Goal: Answer question/provide support

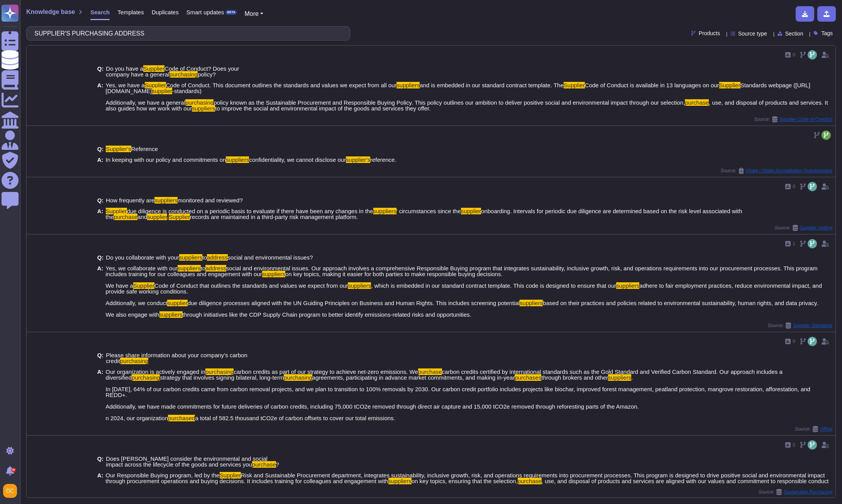
click at [10, 40] on icon at bounding box center [10, 40] width 17 height 23
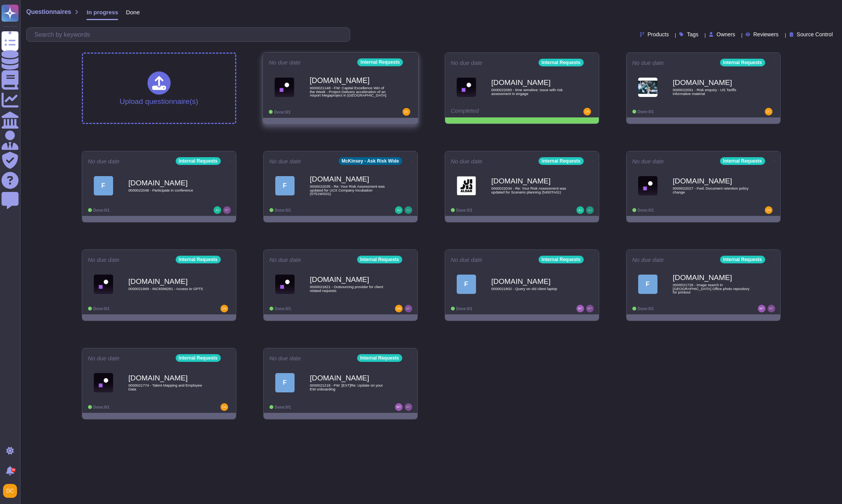
click at [348, 102] on div "[DOMAIN_NAME] 0000021148 - FW: Capital Excellence Win of the Week - Project Del…" at bounding box center [349, 86] width 78 height 31
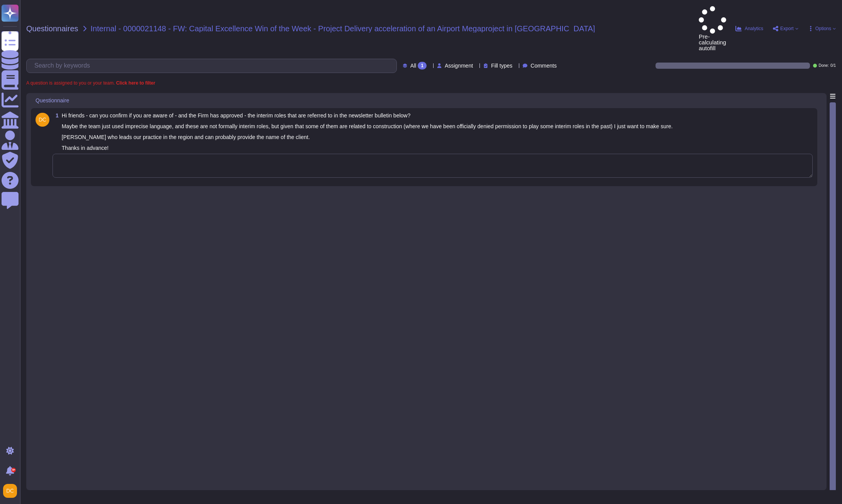
click at [265, 154] on textarea at bounding box center [433, 166] width 760 height 24
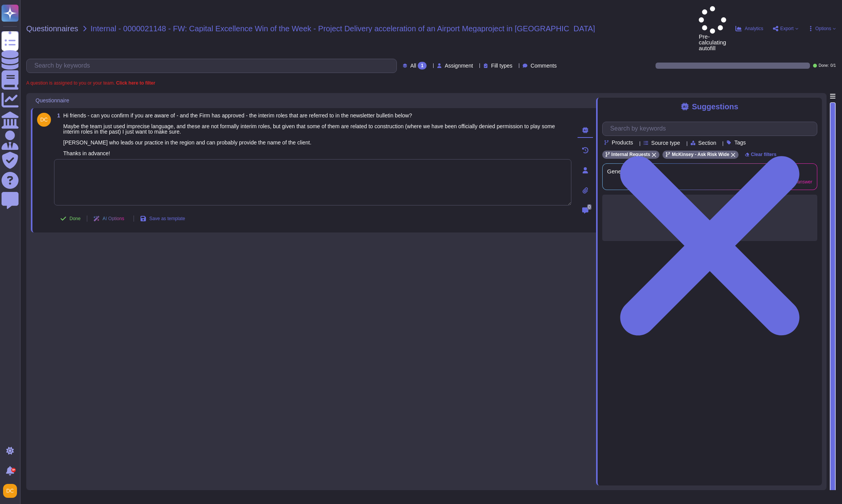
paste textarea "Please note that this case will be handled by CSR. Once they have more informat…"
type textarea "Please note that this case will be handled by CSR. Once they have more informat…"
click at [73, 216] on span "Done" at bounding box center [75, 218] width 11 height 5
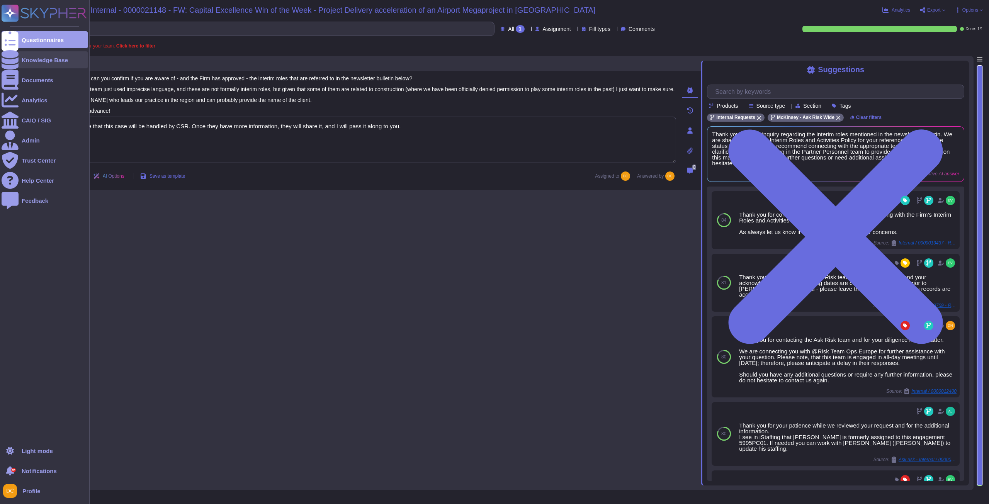
click at [24, 58] on div "Knowledge Base" at bounding box center [45, 60] width 46 height 6
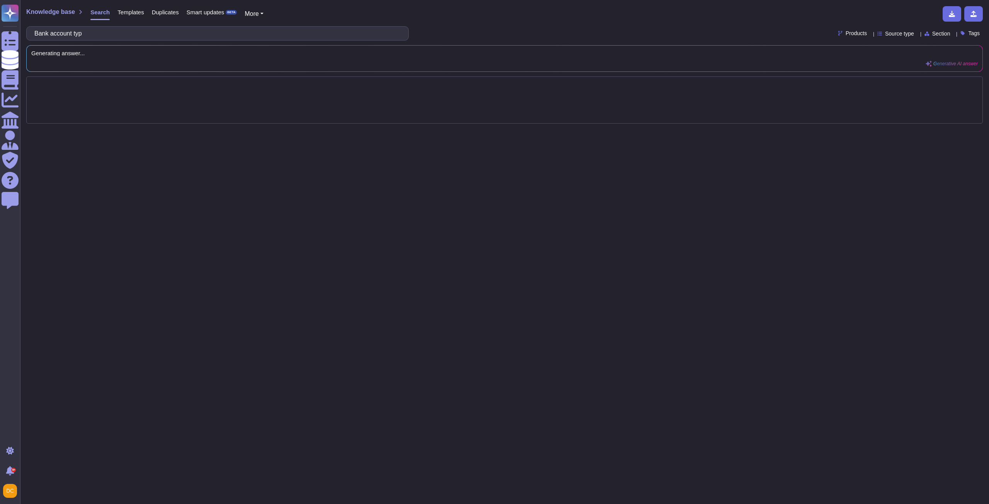
type input "Bank account type"
